Goal: Transaction & Acquisition: Purchase product/service

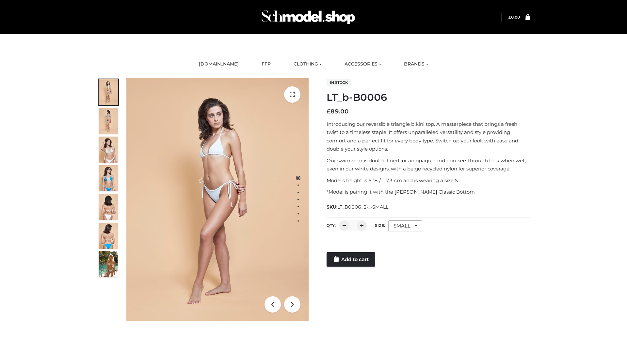
click at [351, 260] on link "Add to cart" at bounding box center [350, 260] width 49 height 14
